Goal: Information Seeking & Learning: Learn about a topic

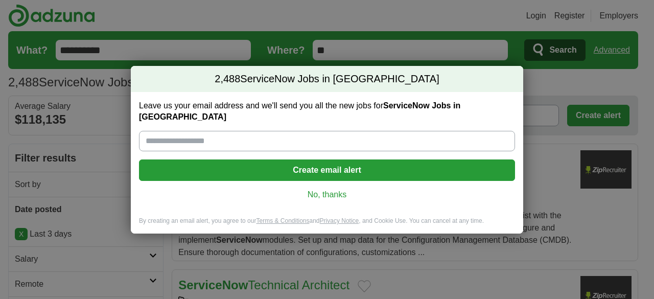
click at [329, 189] on link "No, thanks" at bounding box center [327, 194] width 360 height 11
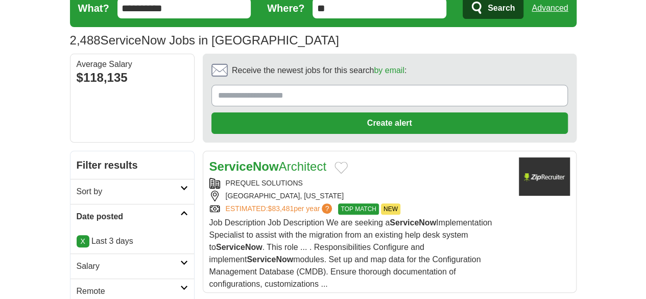
scroll to position [102, 0]
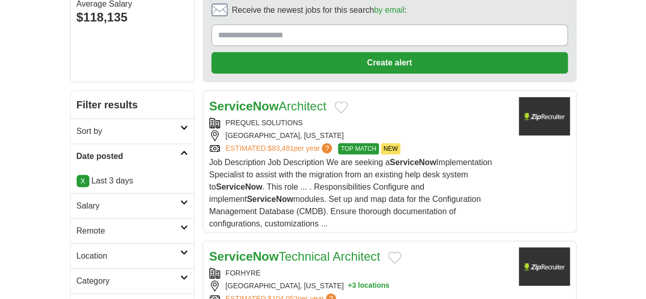
click at [77, 225] on h2 "Remote" at bounding box center [129, 231] width 104 height 12
click at [77, 251] on link "Remote jobs" at bounding box center [100, 255] width 46 height 9
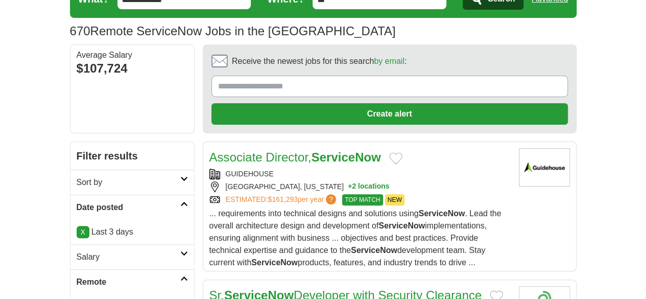
drag, startPoint x: 393, startPoint y: 136, endPoint x: 273, endPoint y: 110, distance: 122.7
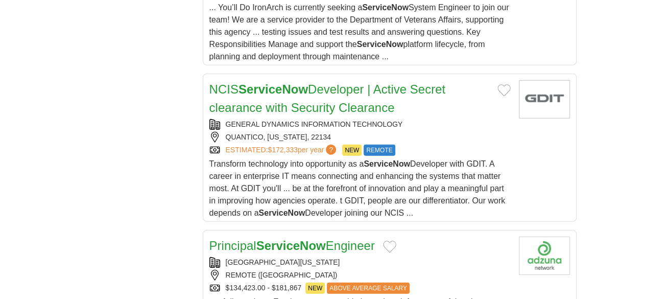
scroll to position [1430, 0]
